Goal: Task Accomplishment & Management: Manage account settings

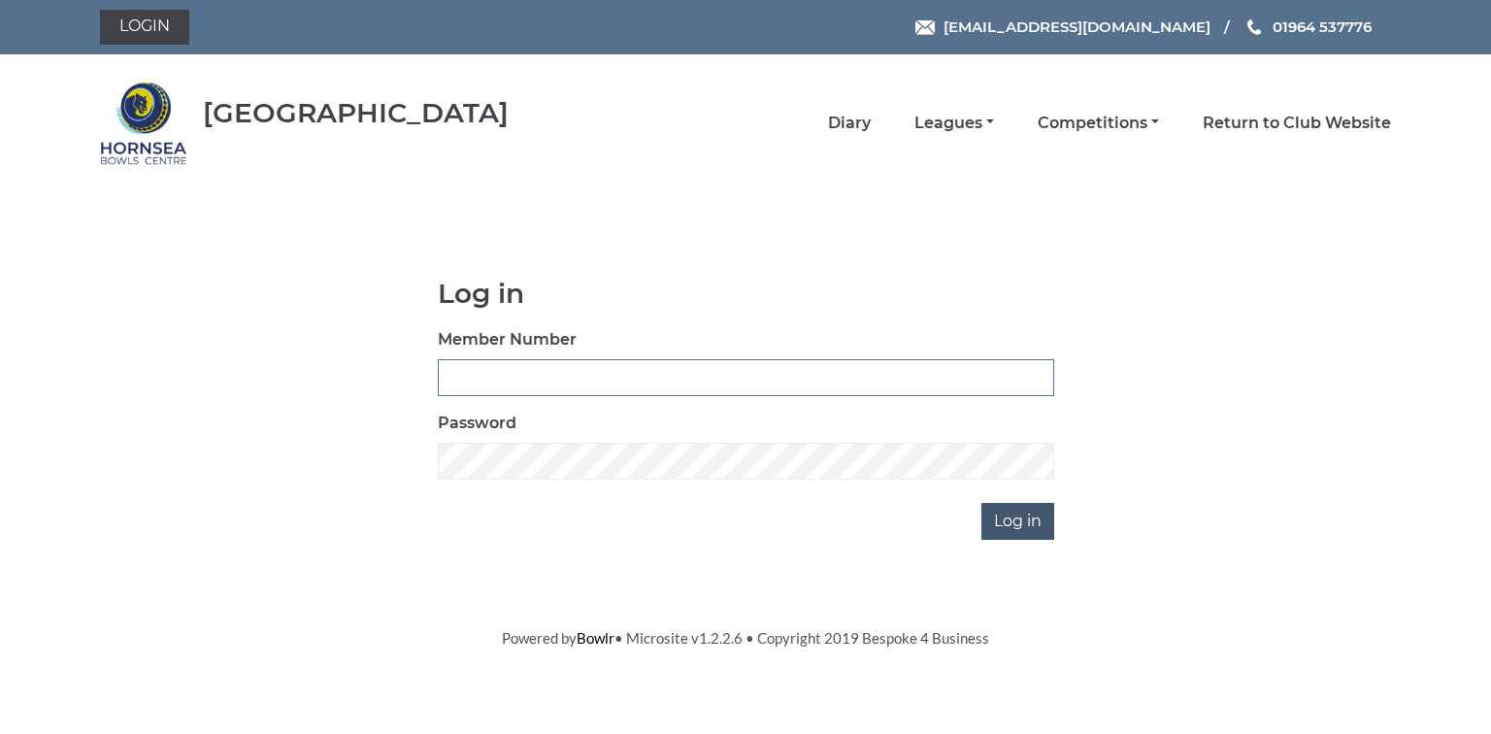
type input "0580"
click at [1035, 521] on input "Log in" at bounding box center [1017, 521] width 73 height 37
type input "0580"
click at [1008, 517] on input "Log in" at bounding box center [1017, 521] width 73 height 37
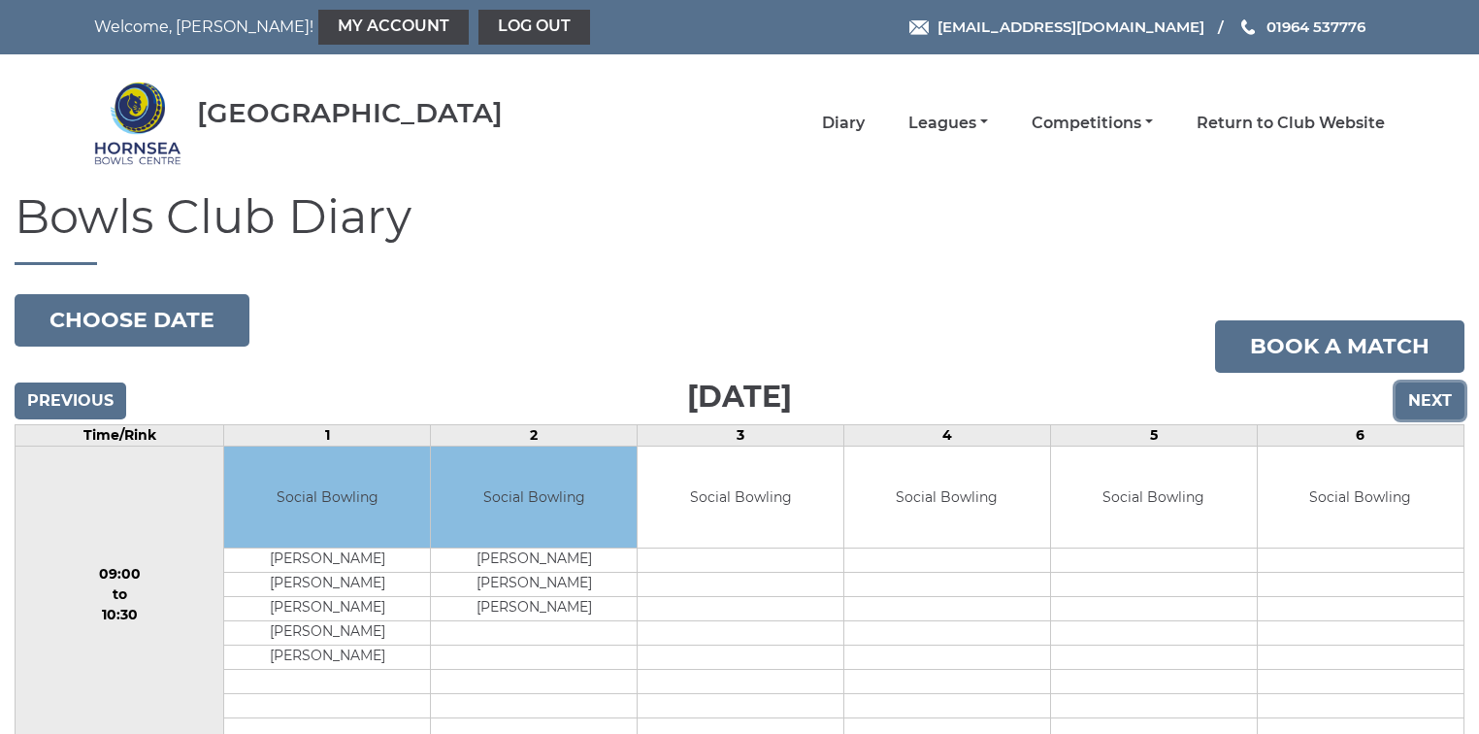
click at [1429, 399] on input "Next" at bounding box center [1430, 400] width 69 height 37
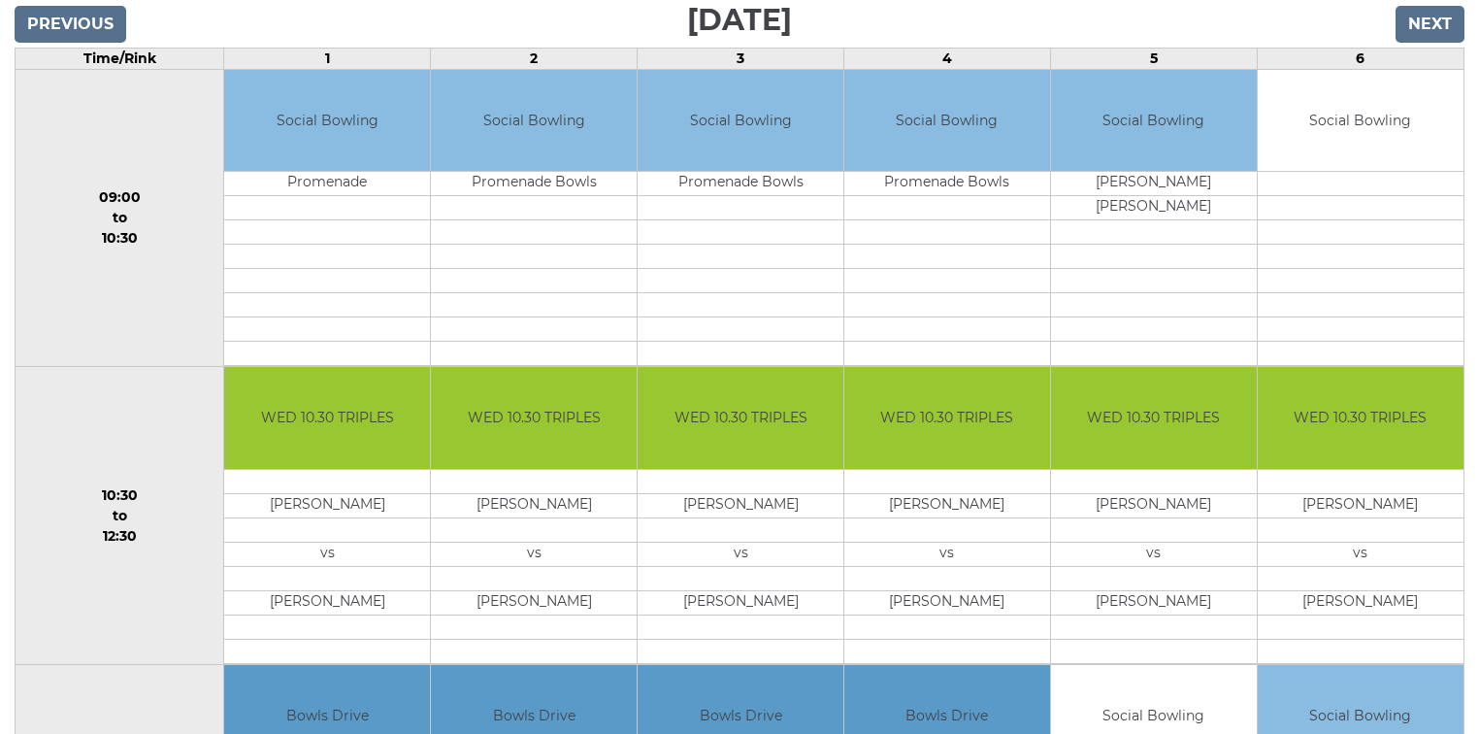
scroll to position [388, 0]
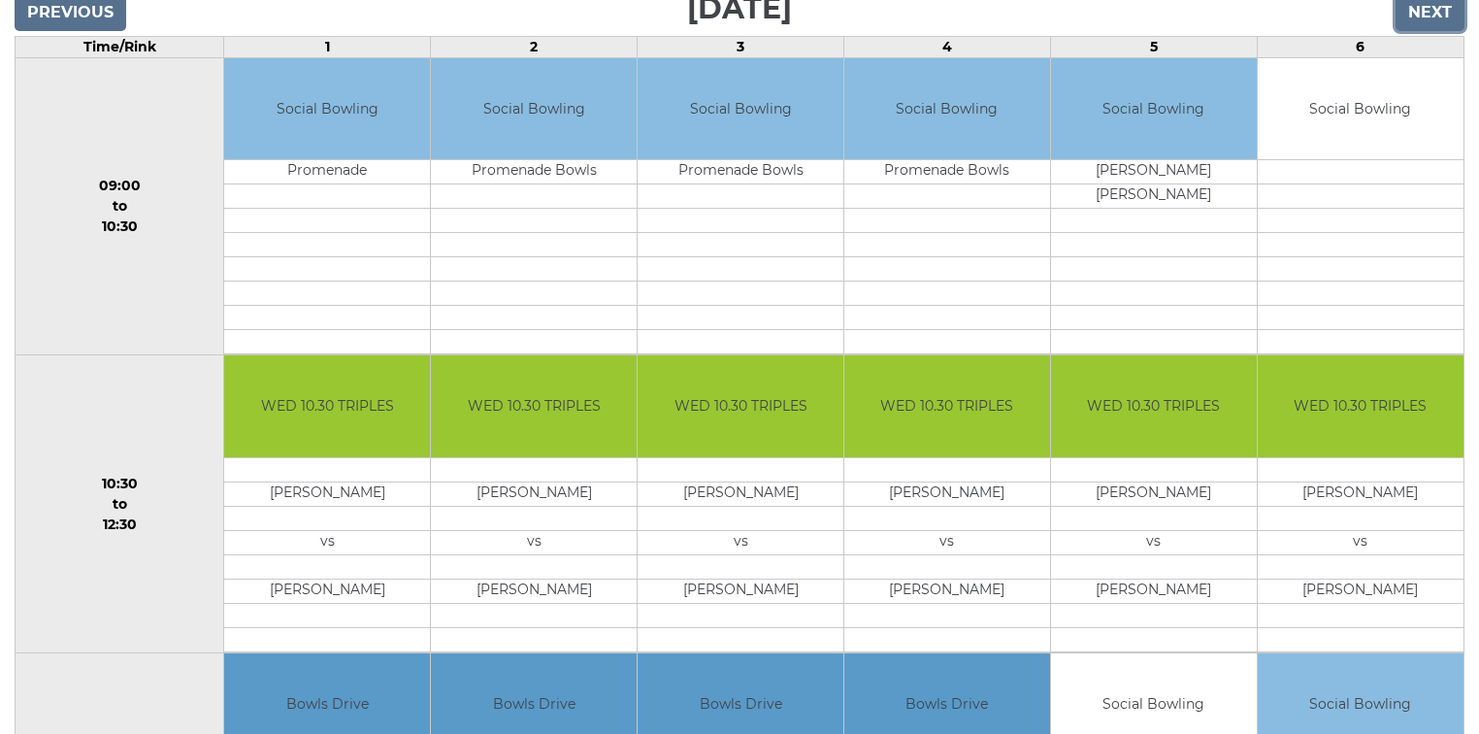
click at [1425, 12] on input "Next" at bounding box center [1430, 12] width 69 height 37
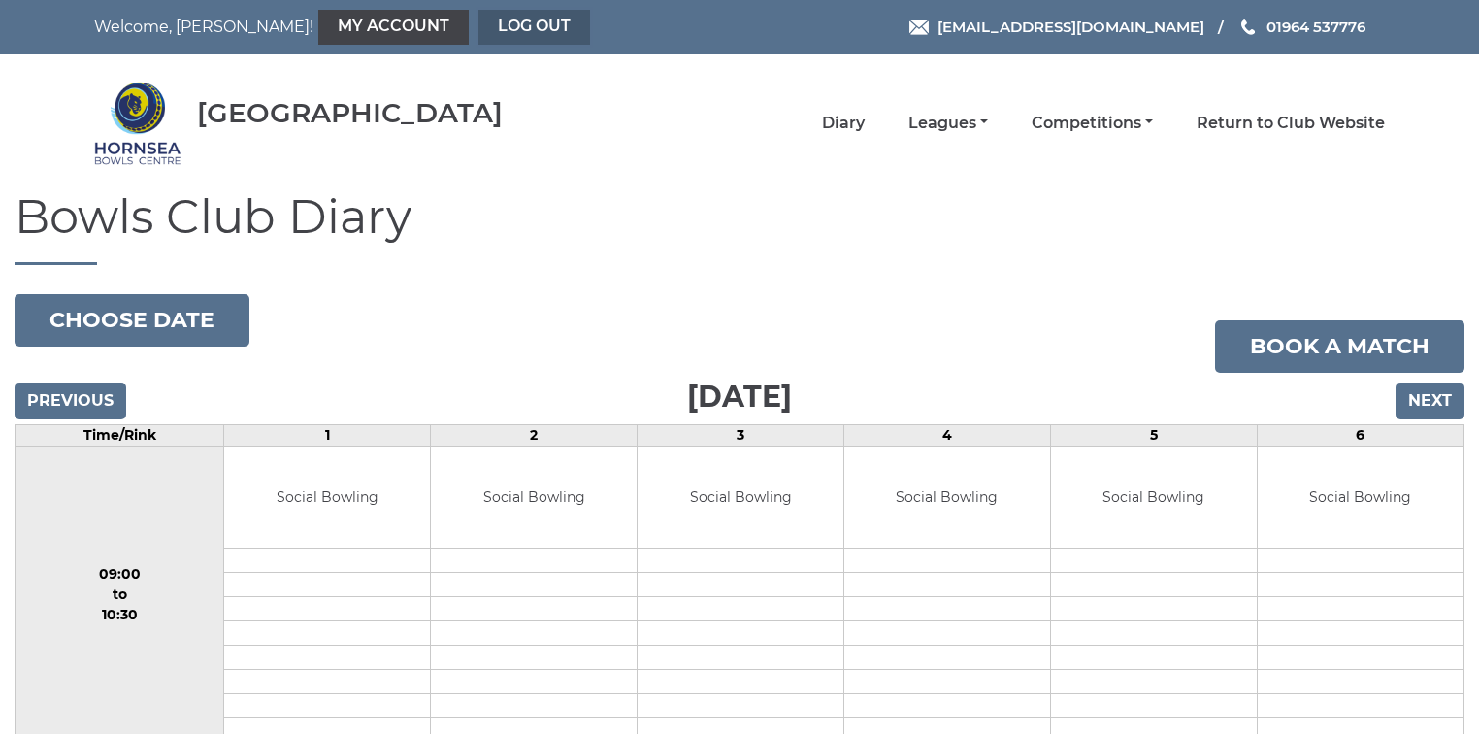
click at [479, 27] on link "Log out" at bounding box center [535, 27] width 112 height 35
